Goal: Task Accomplishment & Management: Use online tool/utility

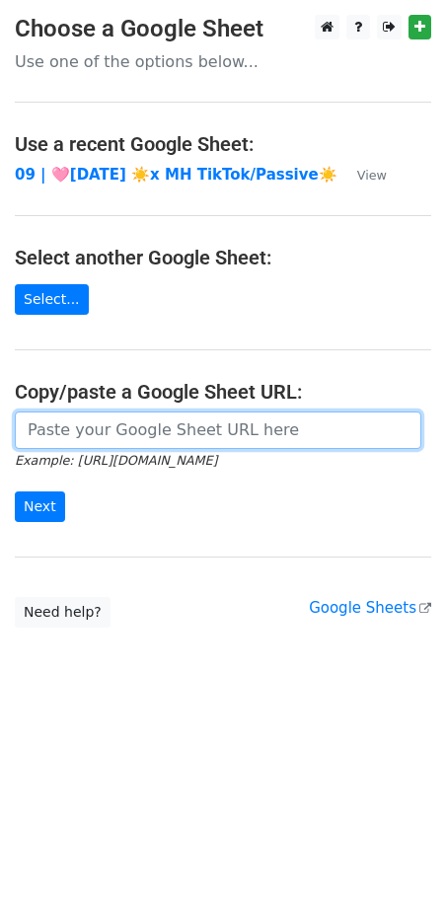
click at [156, 427] on input "url" at bounding box center [218, 431] width 407 height 38
paste input "https://docs.google.com/spreadsheets/d/1liTEvh9y-Cbm5Ye2mtr0hh4DyJ4oOh56kra9Kyn…"
type input "https://docs.google.com/spreadsheets/d/1liTEvh9y-Cbm5Ye2mtr0hh4DyJ4oOh56kra9Kyn…"
click at [15, 491] on input "Next" at bounding box center [40, 506] width 50 height 31
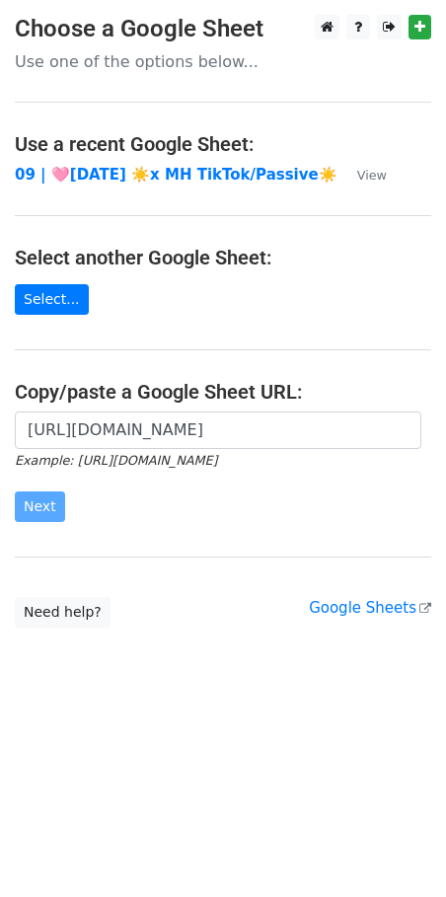
scroll to position [0, 0]
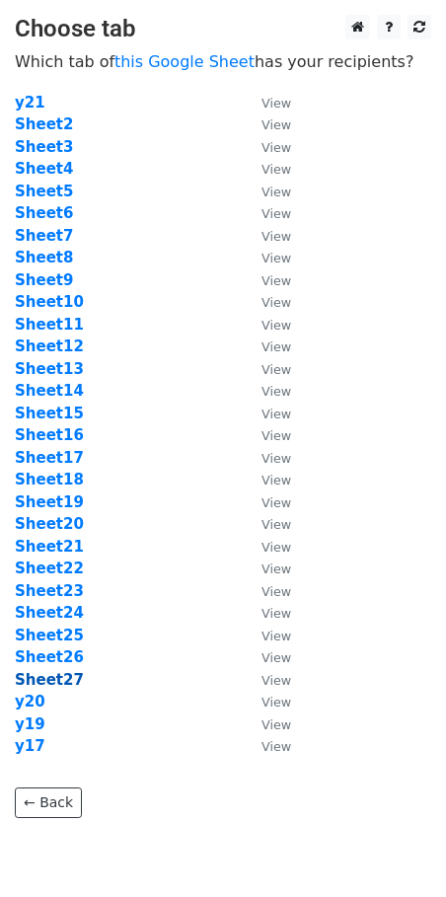
click at [46, 687] on strong "Sheet27" at bounding box center [49, 680] width 69 height 18
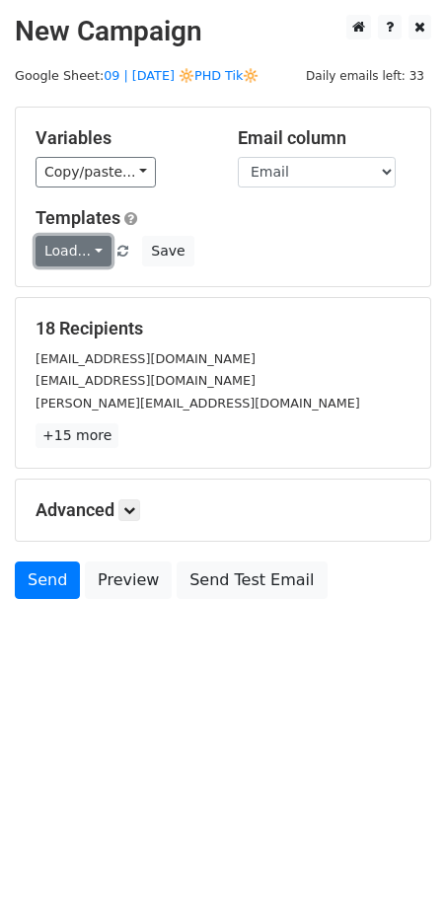
click at [72, 245] on link "Load..." at bounding box center [74, 251] width 76 height 31
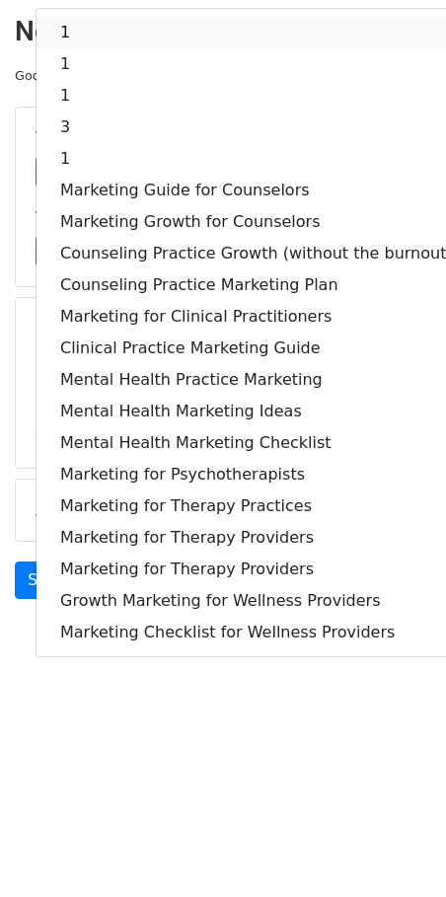
click at [126, 26] on link "1" at bounding box center [257, 33] width 440 height 32
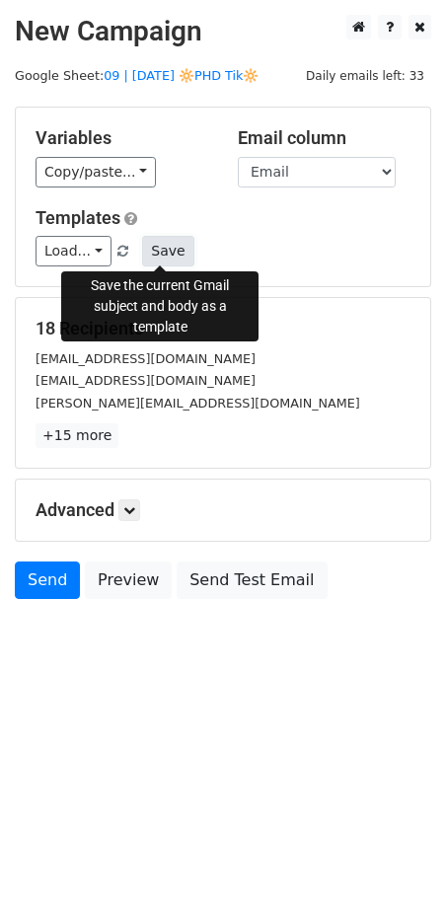
click at [171, 236] on button "Save" at bounding box center [167, 251] width 51 height 31
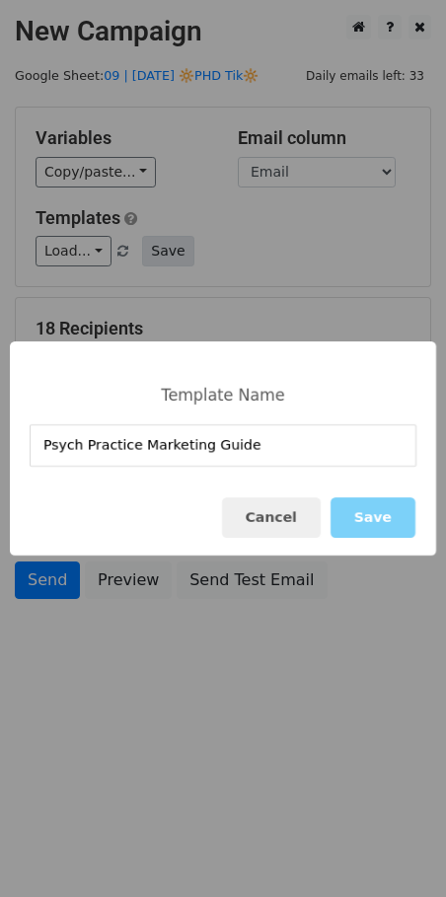
type input "Psych Practice Marketing Guide"
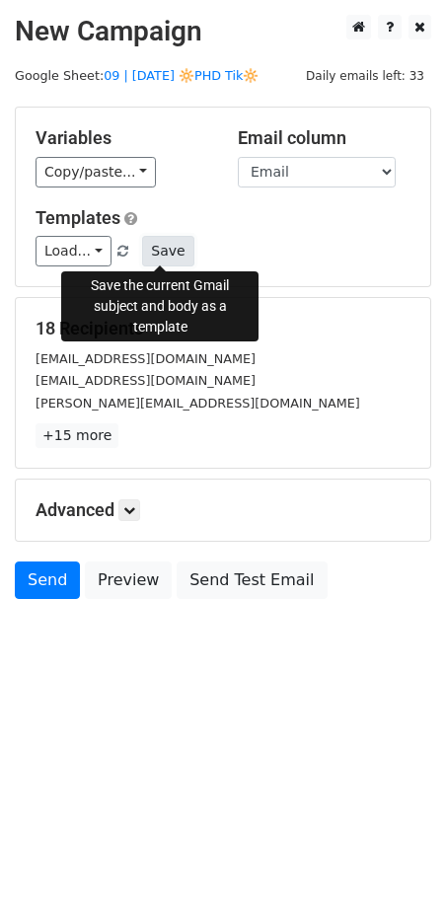
click at [169, 254] on button "Save" at bounding box center [167, 251] width 51 height 31
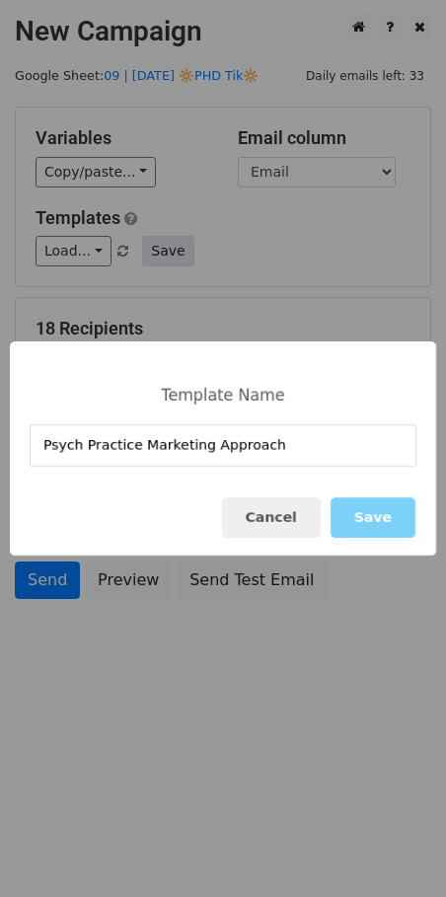
type input "Psych Practice Marketing Approach"
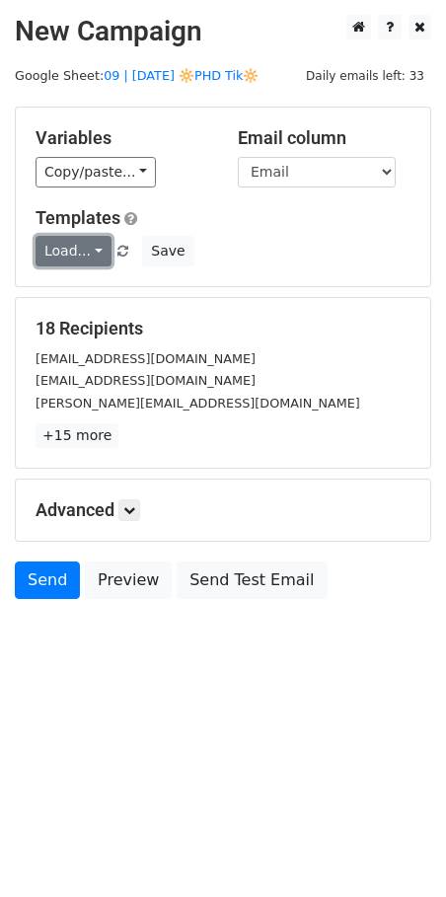
click at [73, 243] on link "Load..." at bounding box center [74, 251] width 76 height 31
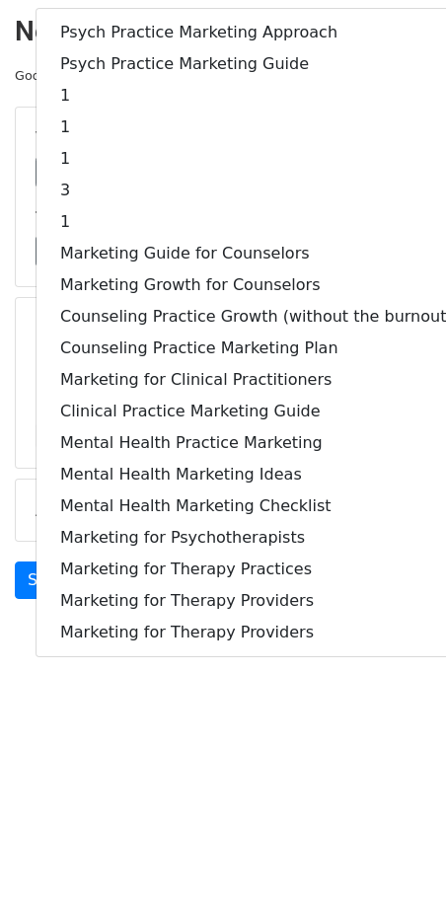
click at [127, 791] on html "New Campaign Daily emails left: 33 Google Sheet: 09 | SEPT 1 🔆PHD Tik🔆 Variable…" at bounding box center [223, 448] width 446 height 897
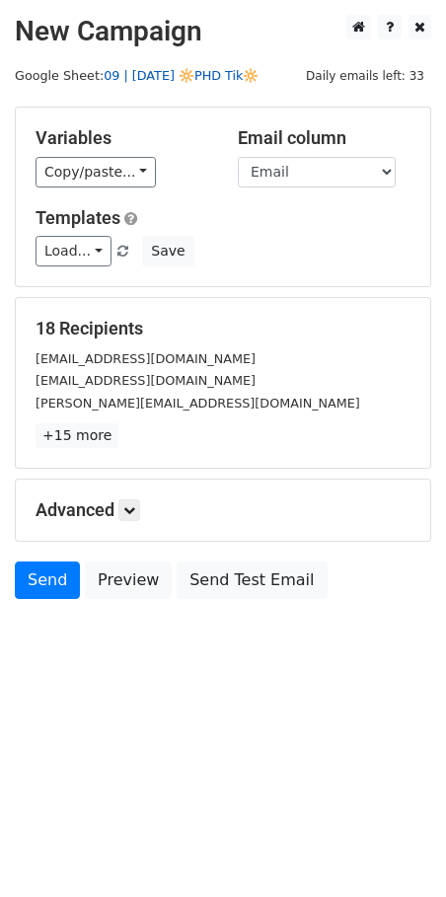
click at [160, 77] on link "09 | [DATE] 🔆PHD Tik🔆" at bounding box center [181, 75] width 155 height 15
click at [72, 261] on link "Load..." at bounding box center [74, 251] width 76 height 31
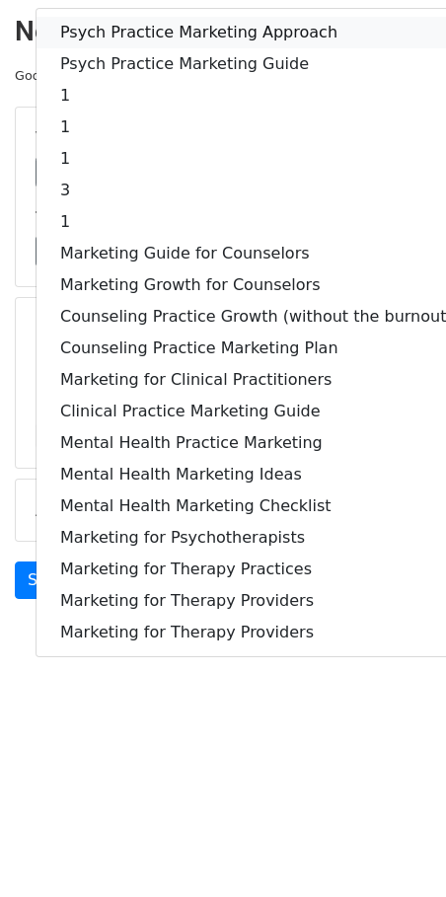
click at [146, 24] on link "Psych Practice Marketing Approach" at bounding box center [257, 33] width 440 height 32
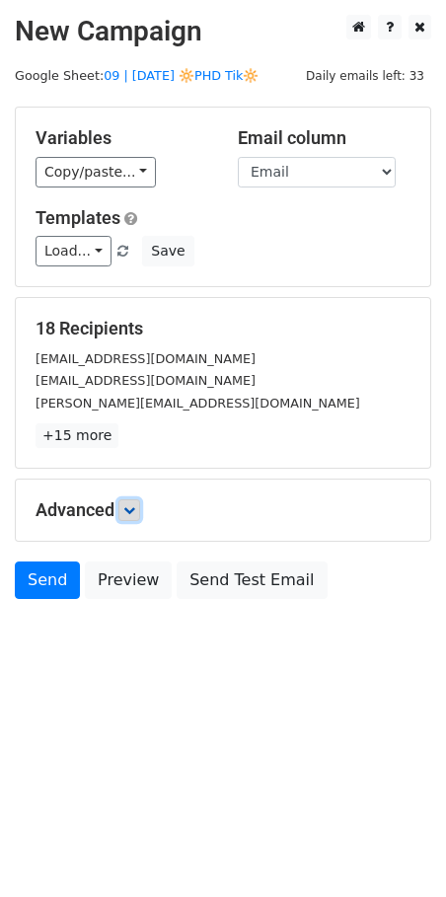
click at [140, 502] on link at bounding box center [129, 510] width 22 height 22
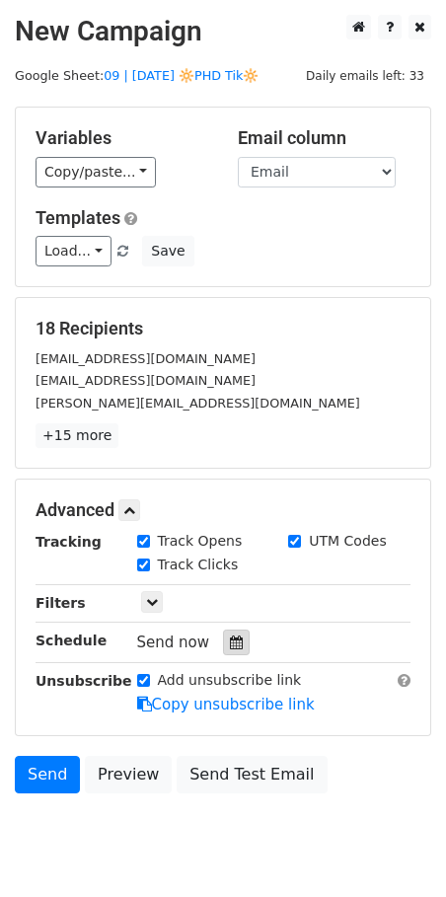
click at [230, 636] on icon at bounding box center [236, 643] width 13 height 14
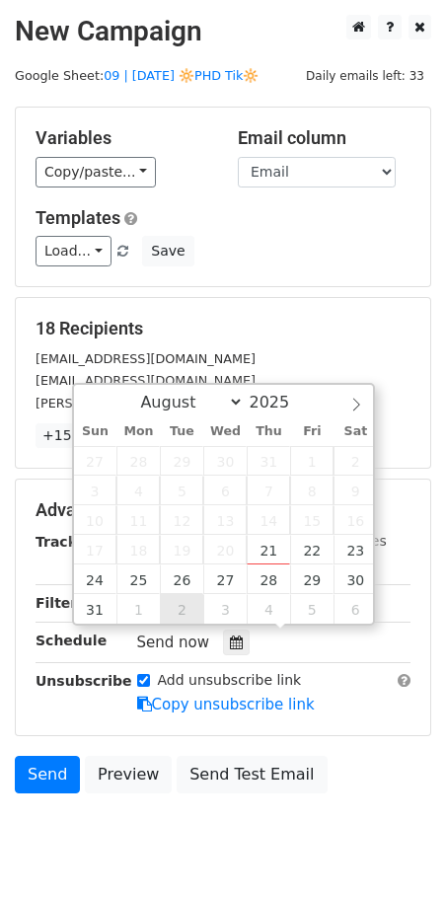
type input "2025-09-02 12:00"
select select "8"
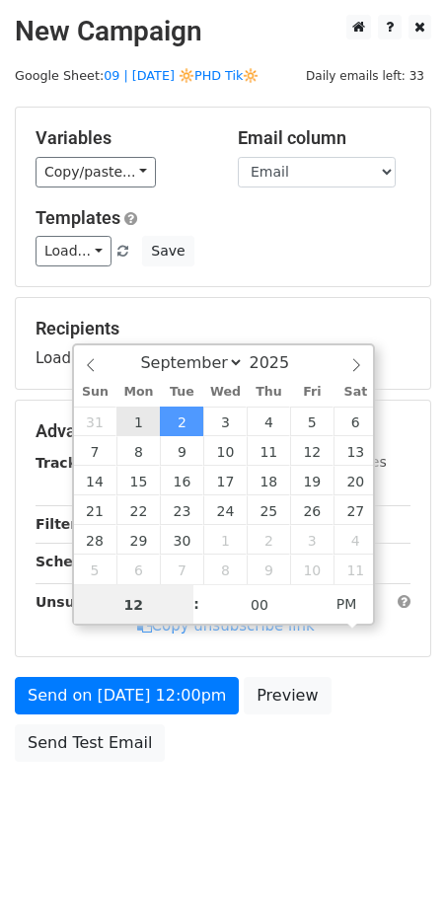
type input "2025-09-01 12:00"
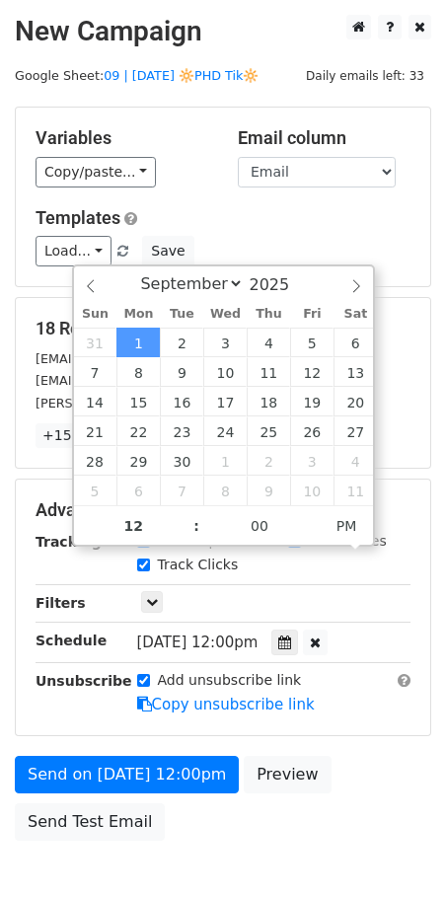
click at [136, 709] on div "Add unsubscribe link Copy unsubscribe link" at bounding box center [274, 692] width 304 height 45
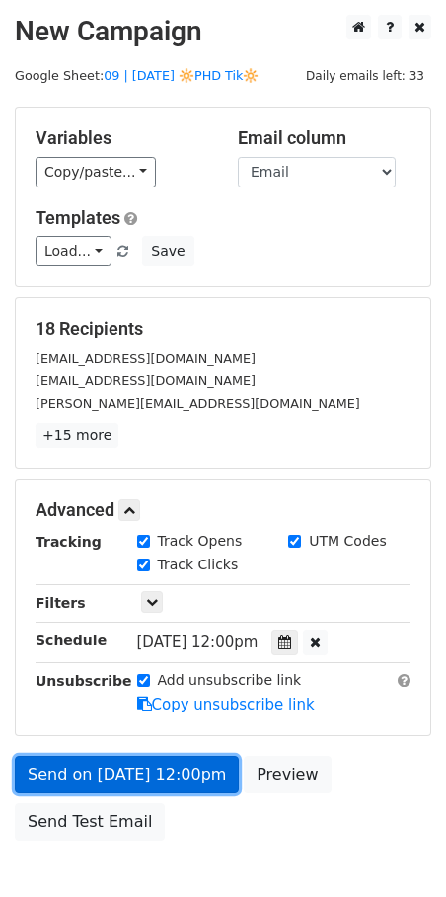
click at [135, 768] on link "Send on Sep 1 at 12:00pm" at bounding box center [127, 775] width 224 height 38
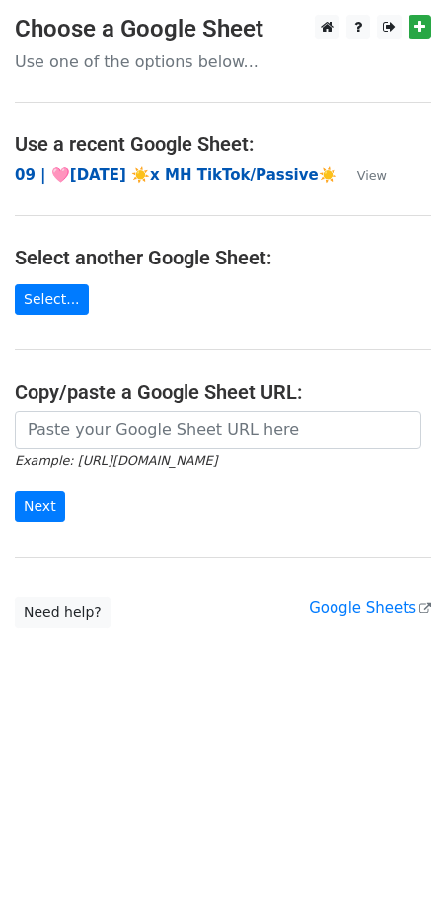
click at [134, 178] on strong "09 | 🩷AUG 2 ☀️x MH TikTok/Passive☀️" at bounding box center [176, 175] width 323 height 18
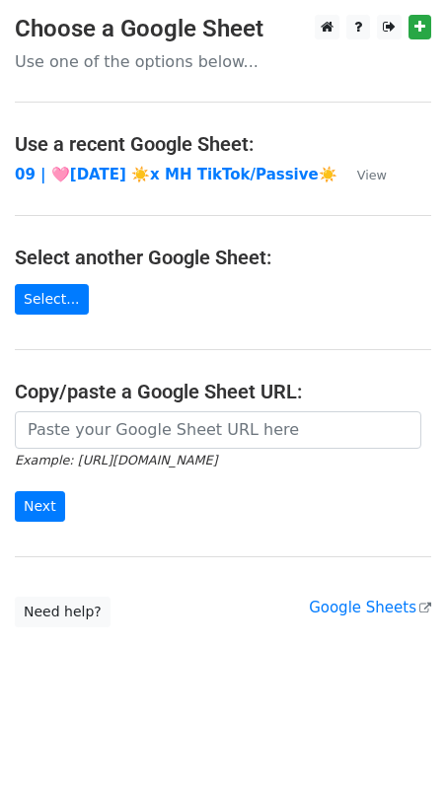
drag, startPoint x: 167, startPoint y: 451, endPoint x: 167, endPoint y: 436, distance: 14.8
click at [167, 439] on form "Example: https://docs.google.com/spreadsheets/d/abc/edit Next" at bounding box center [223, 467] width 416 height 111
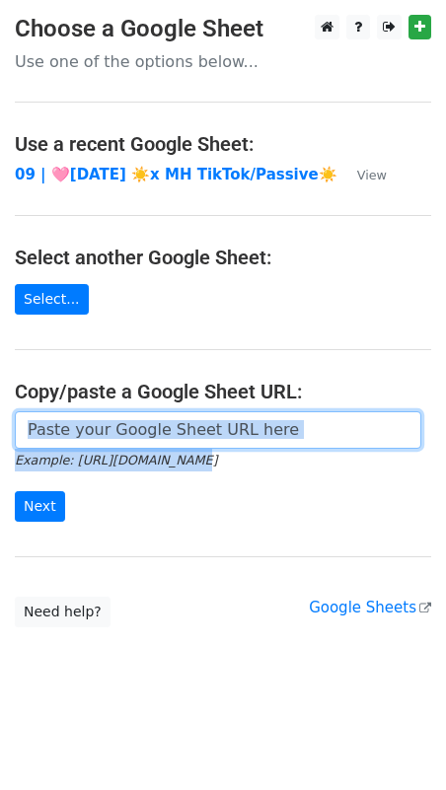
click at [167, 436] on input "url" at bounding box center [218, 431] width 407 height 38
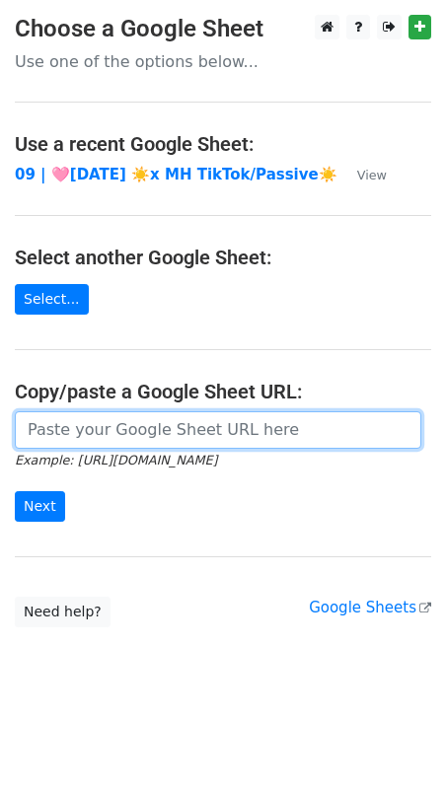
paste input "https://docs.google.com/spreadsheets/d/1liTEvh9y-Cbm5Ye2mtr0hh4DyJ4oOh56kra9Kyn…"
type input "https://docs.google.com/spreadsheets/d/1liTEvh9y-Cbm5Ye2mtr0hh4DyJ4oOh56kra9Kyn…"
click at [15, 491] on input "Next" at bounding box center [40, 506] width 50 height 31
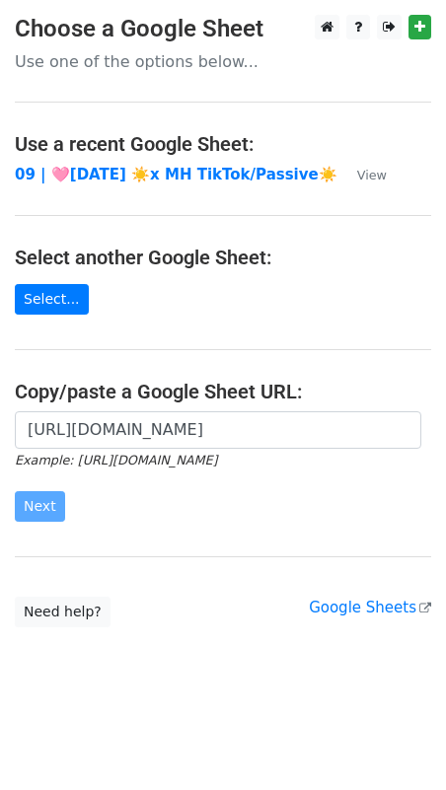
scroll to position [0, 0]
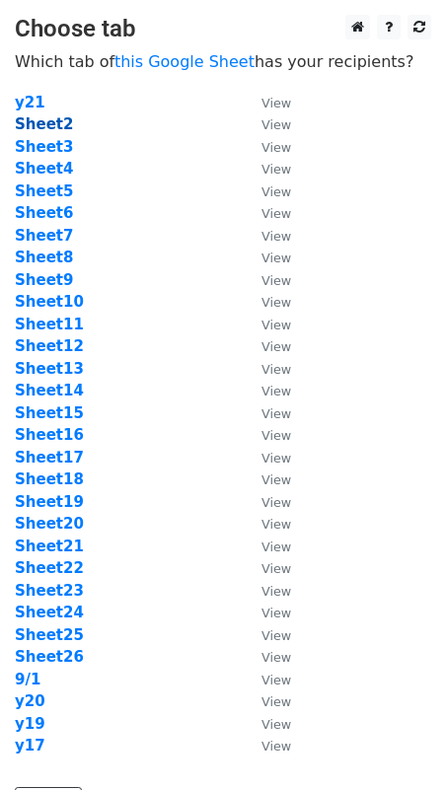
click at [51, 121] on strong "Sheet2" at bounding box center [44, 124] width 58 height 18
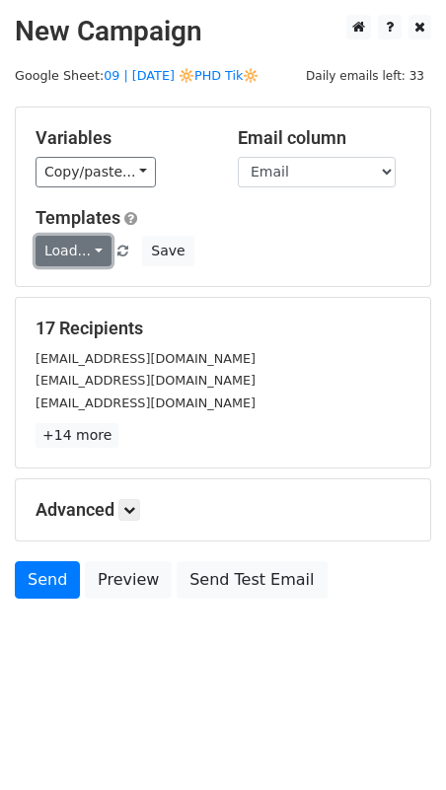
click at [58, 253] on link "Load..." at bounding box center [74, 251] width 76 height 31
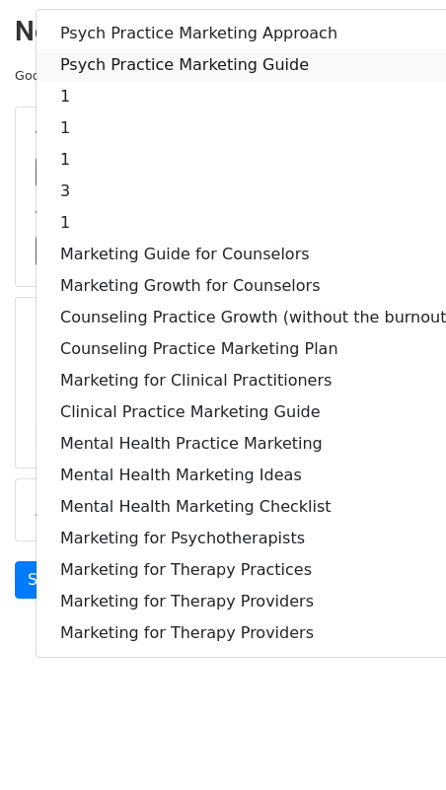
click at [125, 50] on link "Psych Practice Marketing Guide" at bounding box center [257, 65] width 440 height 32
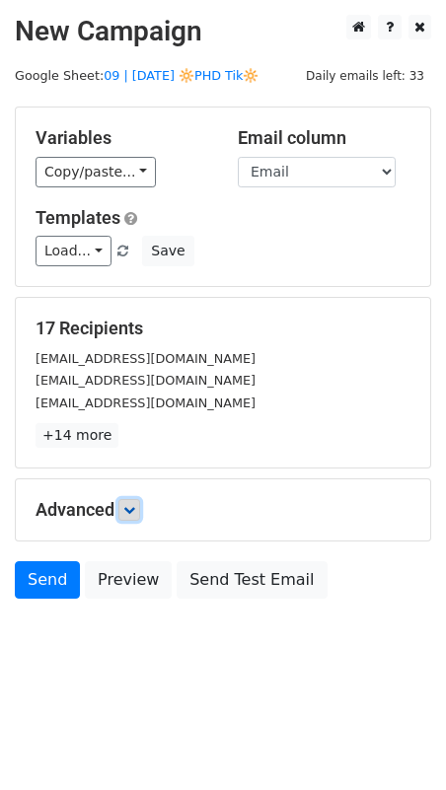
click at [130, 508] on icon at bounding box center [129, 510] width 12 height 12
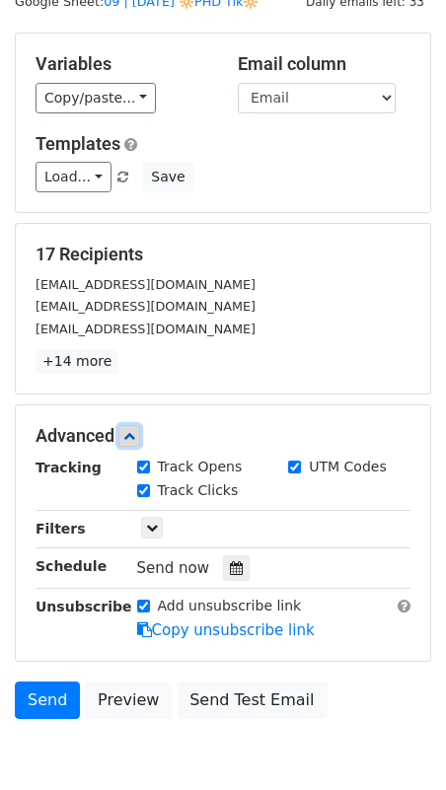
scroll to position [162, 0]
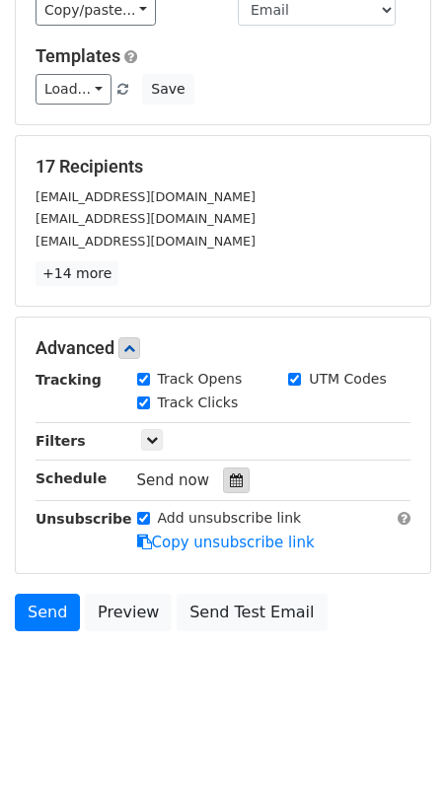
click at [230, 474] on icon at bounding box center [236, 481] width 13 height 14
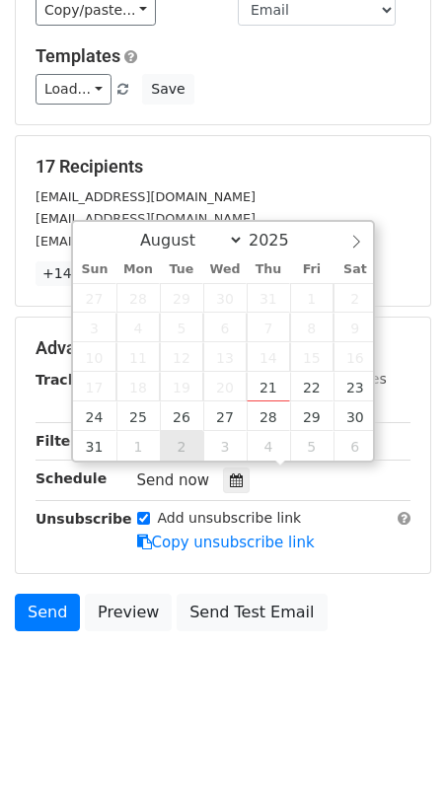
type input "2025-09-02 12:00"
select select "8"
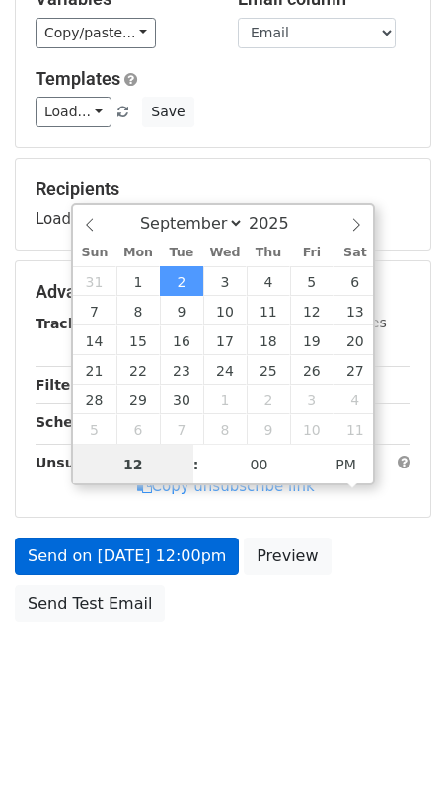
scroll to position [130, 0]
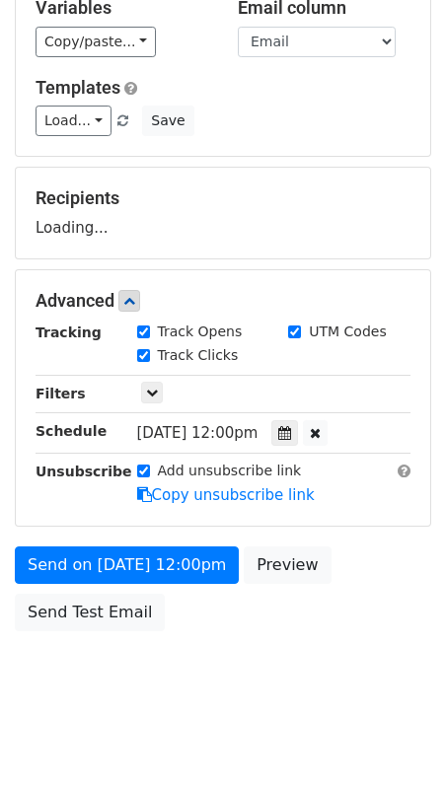
click at [137, 576] on div "Send on Sep 2 at 12:00pm Preview Send Test Email" at bounding box center [223, 594] width 446 height 95
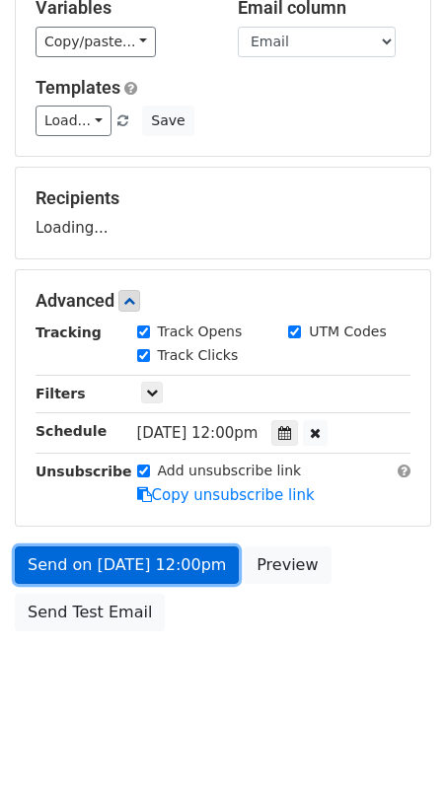
click at [196, 567] on link "Send on Sep 2 at 12:00pm" at bounding box center [127, 566] width 224 height 38
